Goal: Task Accomplishment & Management: Complete application form

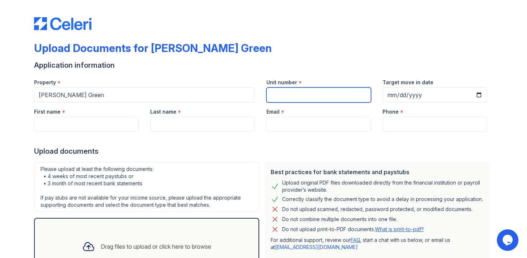
click at [317, 91] on input "Unit number" at bounding box center [318, 95] width 105 height 15
type input "311"
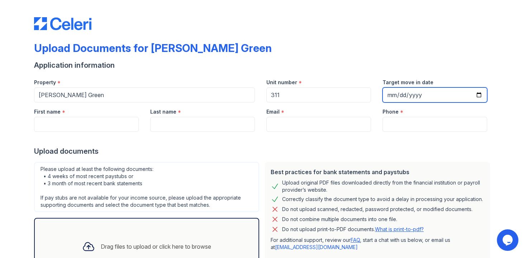
click at [478, 98] on input "Target move in date" at bounding box center [435, 95] width 105 height 15
type input "[DATE]"
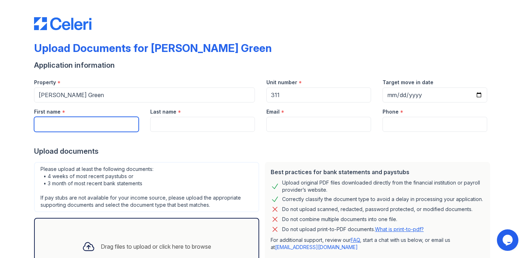
click at [104, 120] on input "First name" at bounding box center [86, 124] width 105 height 15
type input "[PERSON_NAME]"
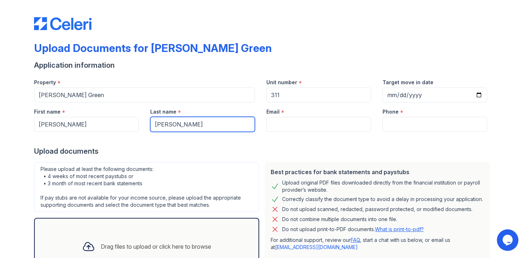
type input "[PERSON_NAME]"
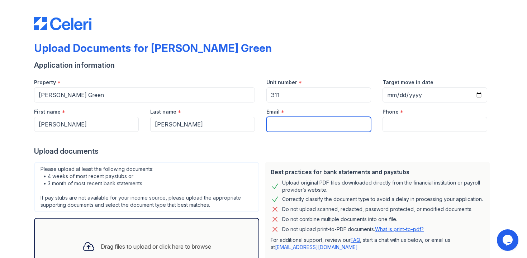
click at [291, 121] on input "Email" at bounding box center [318, 124] width 105 height 15
type input "[EMAIL_ADDRESS][DOMAIN_NAME]"
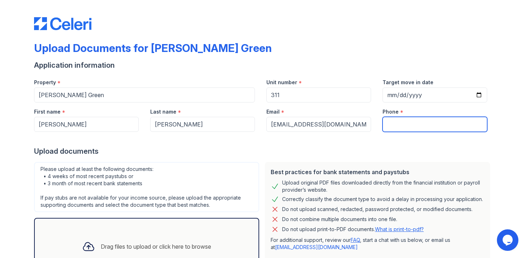
click at [412, 125] on input "Phone" at bounding box center [435, 124] width 105 height 15
type input "[PHONE_NUMBER]"
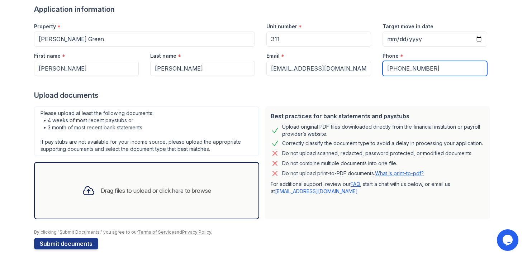
scroll to position [62, 0]
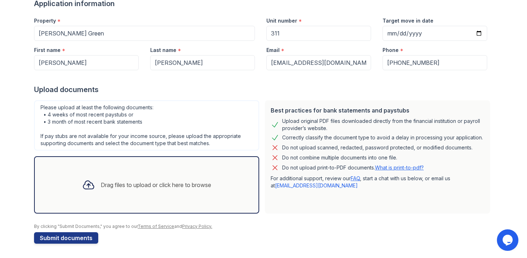
click at [143, 185] on div "Drag files to upload or click here to browse" at bounding box center [156, 185] width 110 height 9
click at [159, 174] on div "Drag files to upload or click here to browse" at bounding box center [146, 185] width 141 height 24
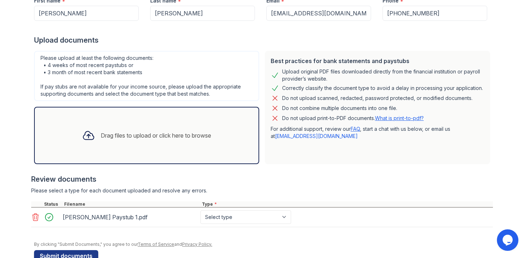
scroll to position [113, 0]
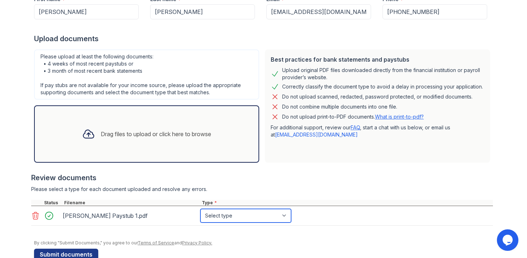
click at [259, 221] on select "Select type Paystub Bank Statement Offer Letter Tax Documents Benefit Award Let…" at bounding box center [246, 216] width 91 height 14
select select "paystub"
click at [201, 209] on select "Select type Paystub Bank Statement Offer Letter Tax Documents Benefit Award Let…" at bounding box center [246, 216] width 91 height 14
click at [217, 127] on div "Drag files to upload or click here to browse" at bounding box center [146, 134] width 141 height 24
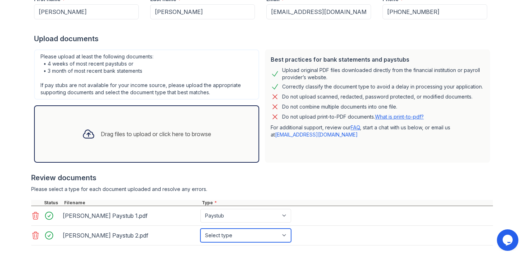
click at [252, 238] on select "Select type Paystub Bank Statement Offer Letter Tax Documents Benefit Award Let…" at bounding box center [246, 236] width 91 height 14
select select "paystub"
click at [201, 229] on select "Select type Paystub Bank Statement Offer Letter Tax Documents Benefit Award Let…" at bounding box center [246, 236] width 91 height 14
click at [192, 127] on div "Drag files to upload or click here to browse" at bounding box center [146, 134] width 141 height 24
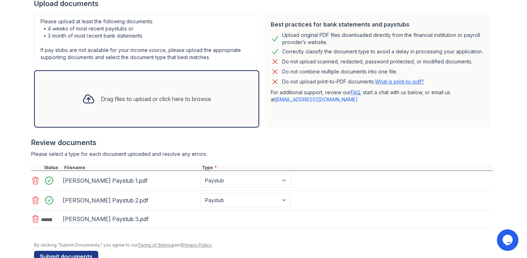
scroll to position [166, 0]
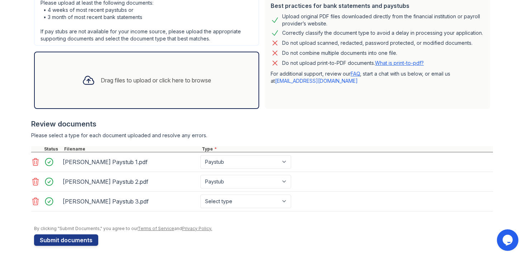
click at [232, 77] on div "Drag files to upload or click here to browse" at bounding box center [146, 80] width 225 height 57
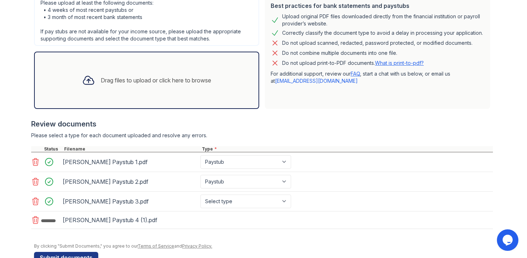
click at [207, 80] on div "Drag files to upload or click here to browse" at bounding box center [156, 80] width 110 height 9
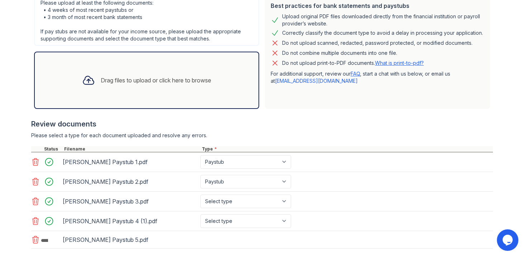
scroll to position [206, 0]
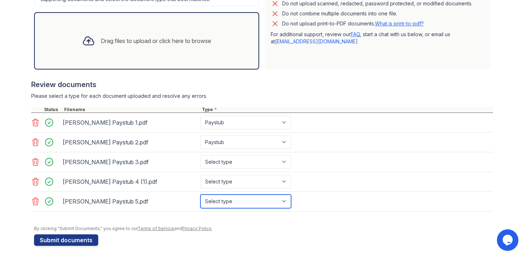
click at [285, 202] on select "Select type Paystub Bank Statement Offer Letter Tax Documents Benefit Award Let…" at bounding box center [246, 202] width 91 height 14
select select "paystub"
click at [201, 195] on select "Select type Paystub Bank Statement Offer Letter Tax Documents Benefit Award Let…" at bounding box center [246, 202] width 91 height 14
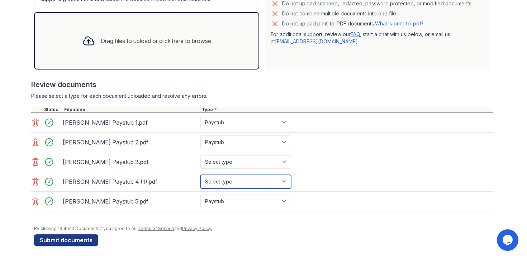
click at [279, 186] on select "Select type Paystub Bank Statement Offer Letter Tax Documents Benefit Award Let…" at bounding box center [246, 182] width 91 height 14
select select "paystub"
click at [201, 175] on select "Select type Paystub Bank Statement Offer Letter Tax Documents Benefit Award Let…" at bounding box center [246, 182] width 91 height 14
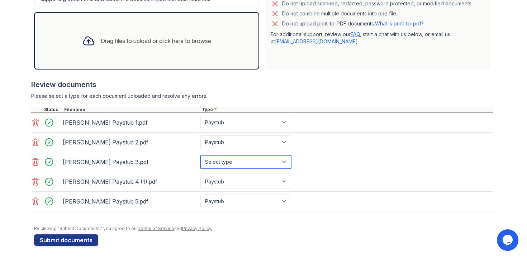
click at [285, 163] on select "Select type Paystub Bank Statement Offer Letter Tax Documents Benefit Award Let…" at bounding box center [246, 162] width 91 height 14
select select "paystub"
click at [201, 155] on select "Select type Paystub Bank Statement Offer Letter Tax Documents Benefit Award Let…" at bounding box center [246, 162] width 91 height 14
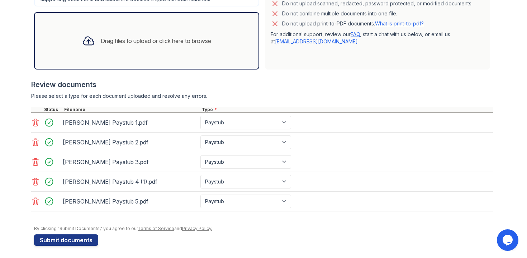
click at [150, 51] on div "Drag files to upload or click here to browse" at bounding box center [146, 41] width 141 height 24
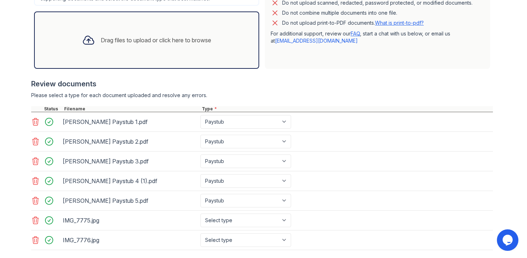
scroll to position [247, 0]
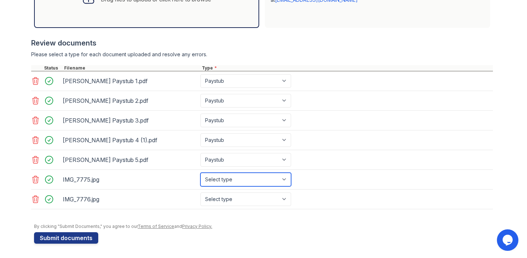
click at [254, 182] on select "Select type Paystub Bank Statement Offer Letter Tax Documents Benefit Award Let…" at bounding box center [246, 180] width 91 height 14
select select "other"
click at [201, 173] on select "Select type Paystub Bank Statement Offer Letter Tax Documents Benefit Award Let…" at bounding box center [246, 180] width 91 height 14
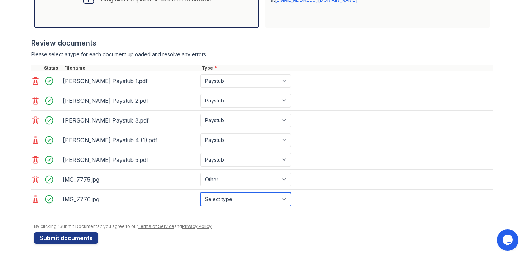
click at [255, 197] on select "Select type Paystub Bank Statement Offer Letter Tax Documents Benefit Award Let…" at bounding box center [246, 200] width 91 height 14
select select "other"
click at [201, 193] on select "Select type Paystub Bank Statement Offer Letter Tax Documents Benefit Award Let…" at bounding box center [246, 200] width 91 height 14
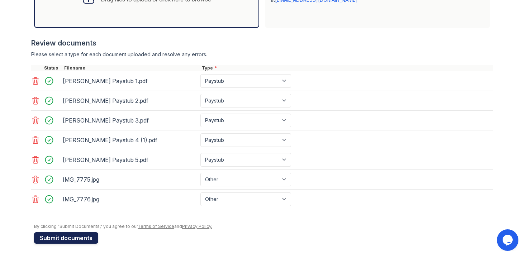
click at [84, 241] on button "Submit documents" at bounding box center [66, 237] width 64 height 11
